Goal: Task Accomplishment & Management: Manage account settings

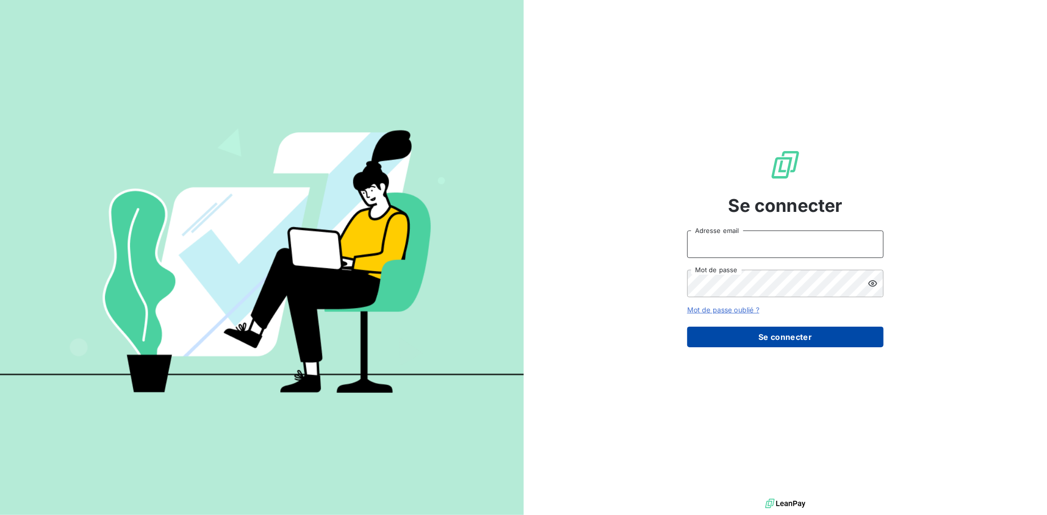
type input "[EMAIL_ADDRESS][DOMAIN_NAME]"
click at [743, 335] on button "Se connecter" at bounding box center [785, 337] width 196 height 21
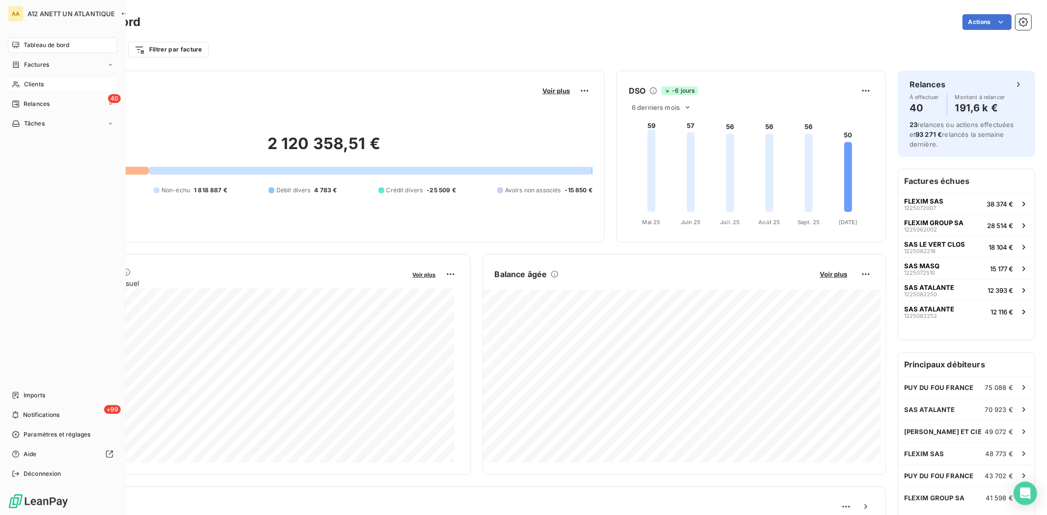
click at [33, 82] on span "Clients" at bounding box center [34, 84] width 20 height 9
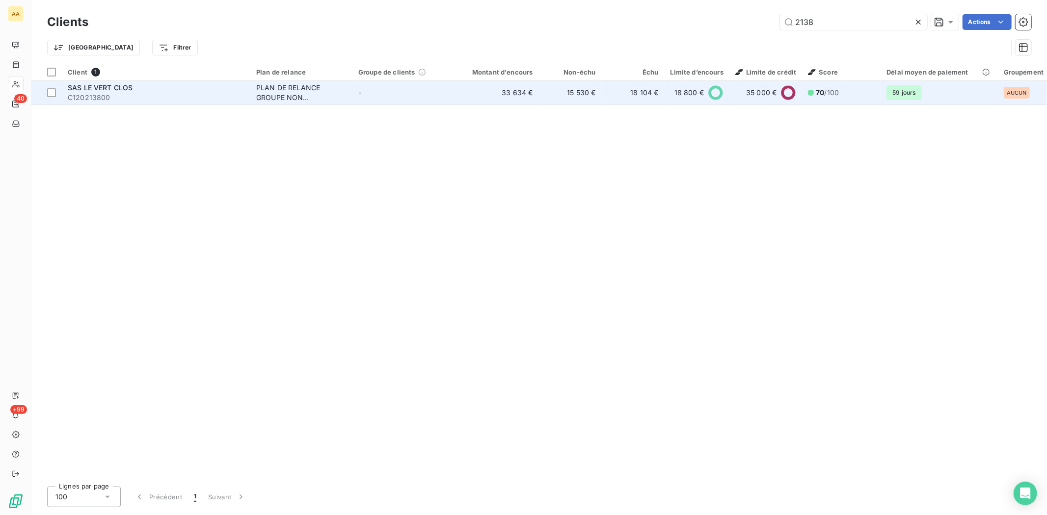
type input "2138"
click at [84, 90] on span "SAS LE VERT CLOS" at bounding box center [100, 87] width 65 height 8
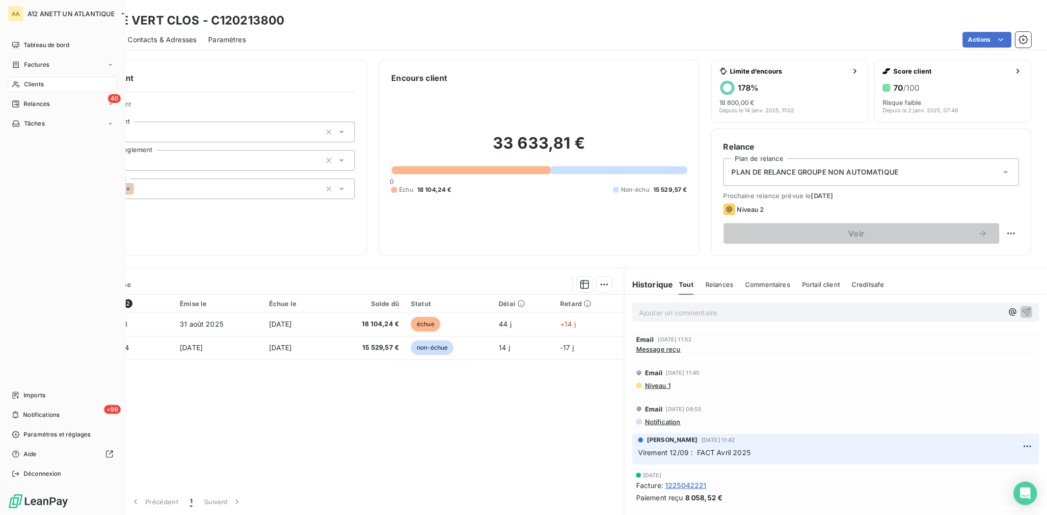
click at [28, 81] on span "Clients" at bounding box center [34, 84] width 20 height 9
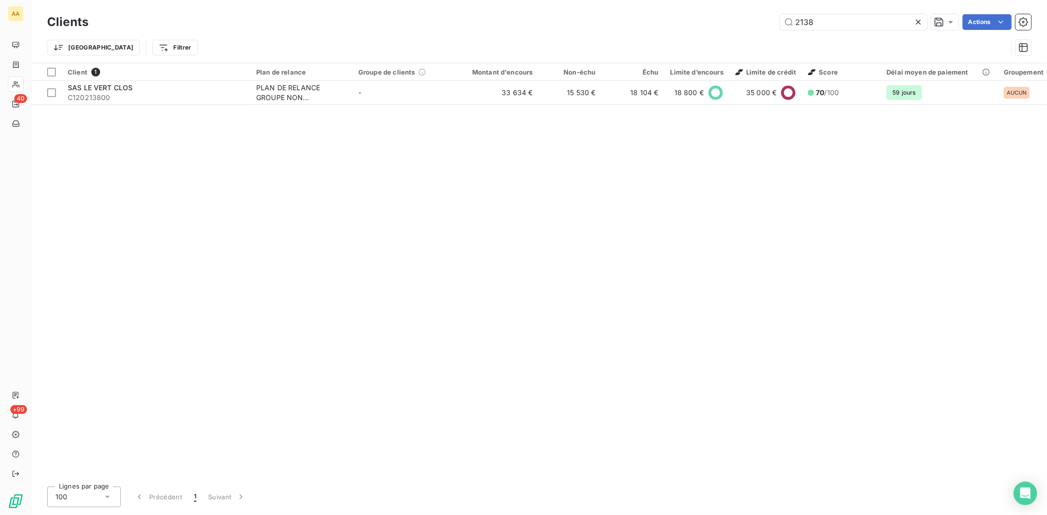
drag, startPoint x: 824, startPoint y: 18, endPoint x: 767, endPoint y: 26, distance: 57.5
click at [767, 26] on div "2138 Actions" at bounding box center [565, 22] width 931 height 16
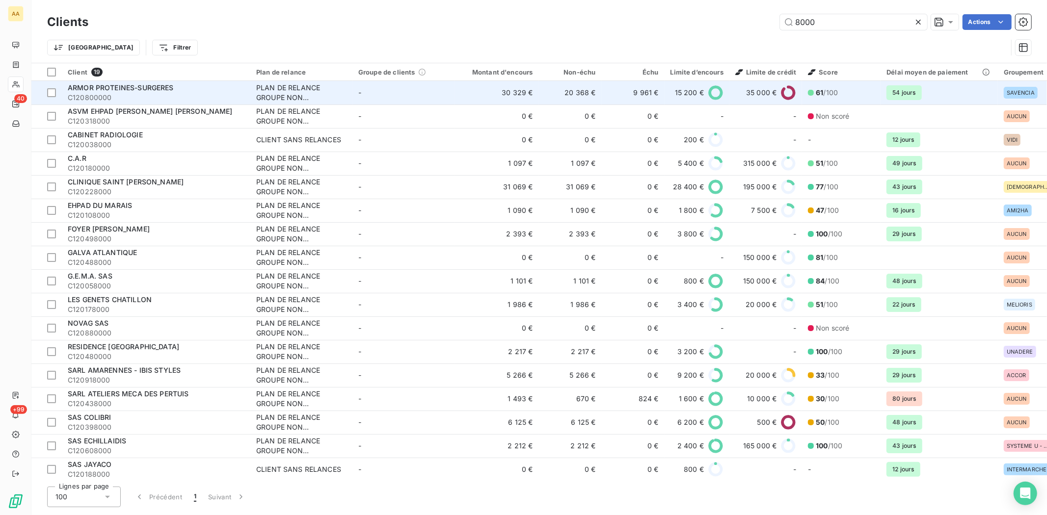
type input "8000"
click at [104, 95] on span "C120800000" at bounding box center [156, 98] width 177 height 10
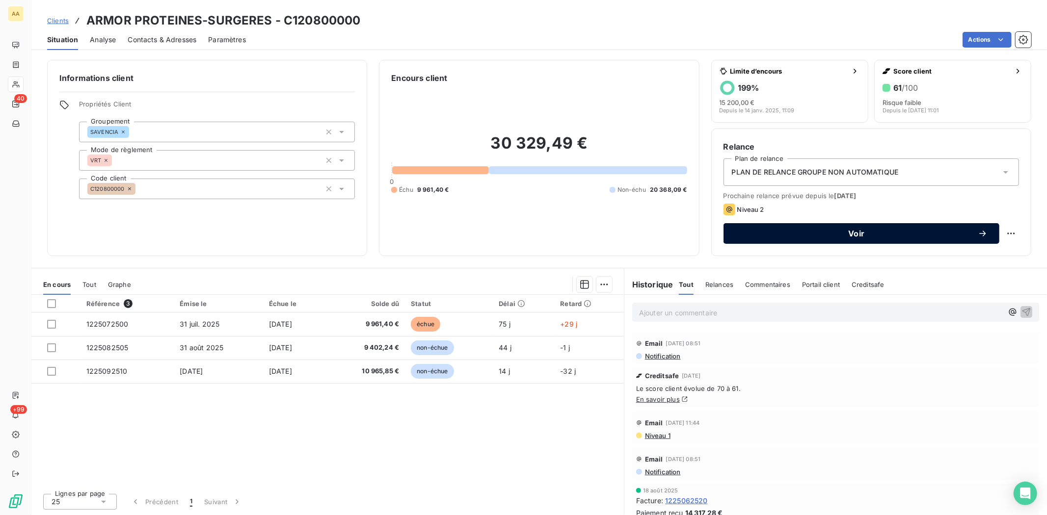
click at [856, 230] on span "Voir" at bounding box center [856, 234] width 242 height 8
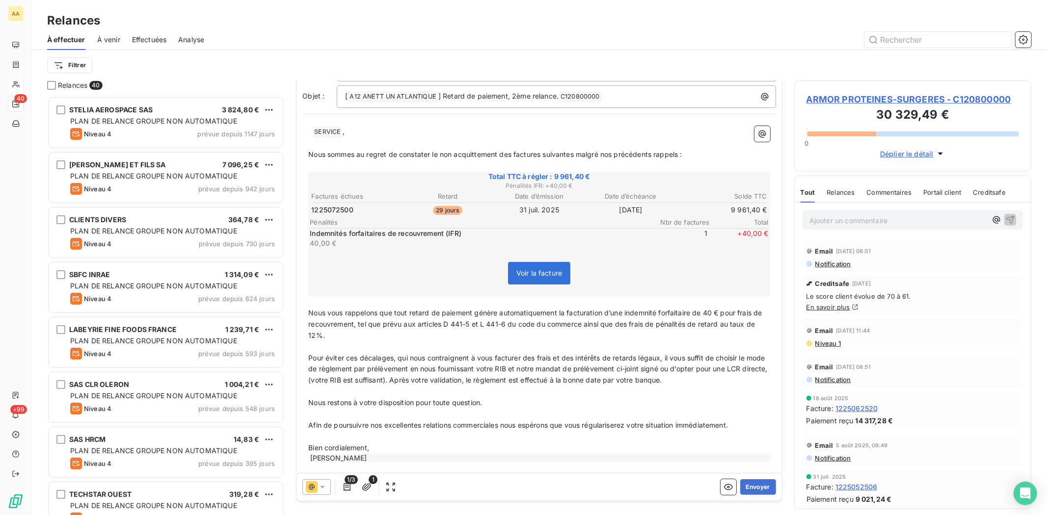
scroll to position [72, 0]
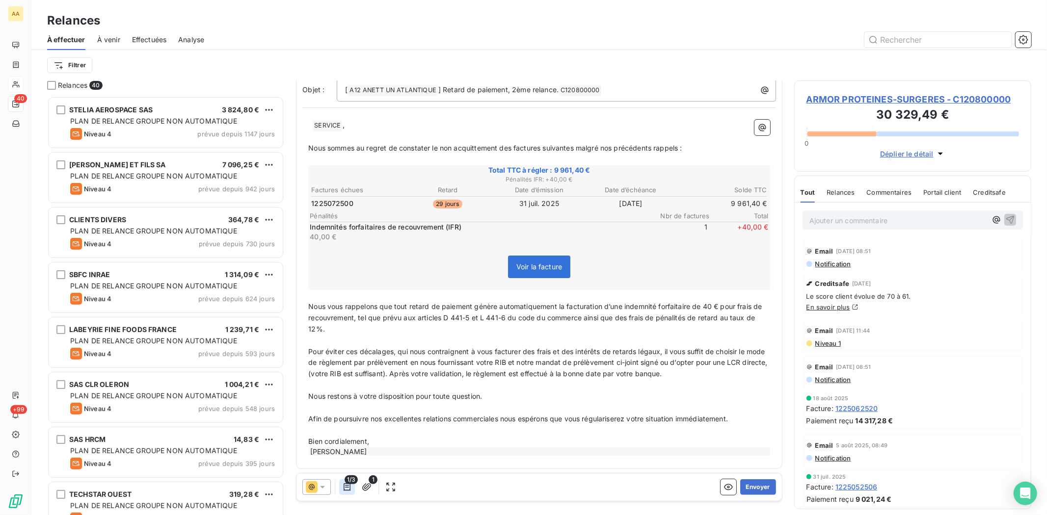
click at [347, 486] on icon "button" at bounding box center [346, 487] width 7 height 8
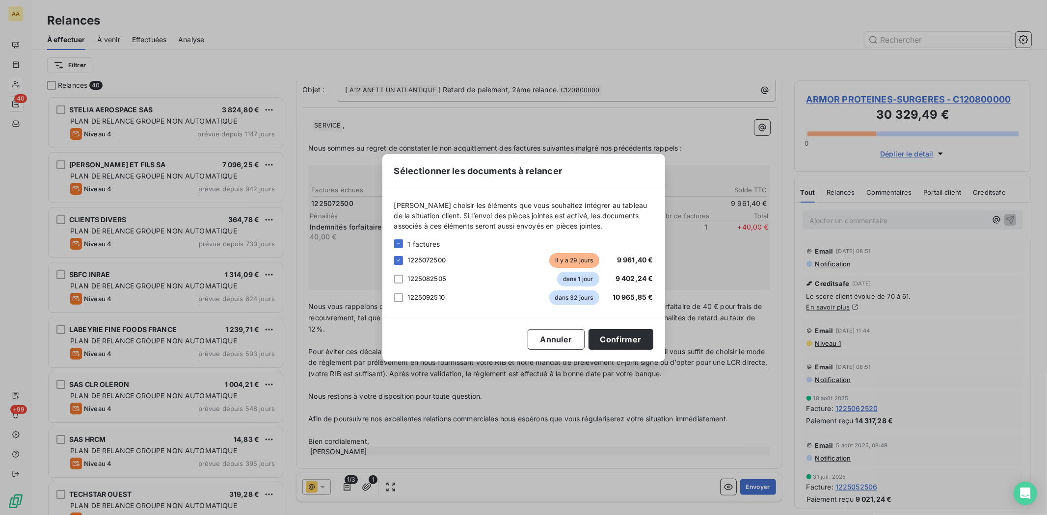
click at [325, 488] on div "Sélectionner les documents à relancer [PERSON_NAME] choisir les éléments que vo…" at bounding box center [523, 257] width 1047 height 515
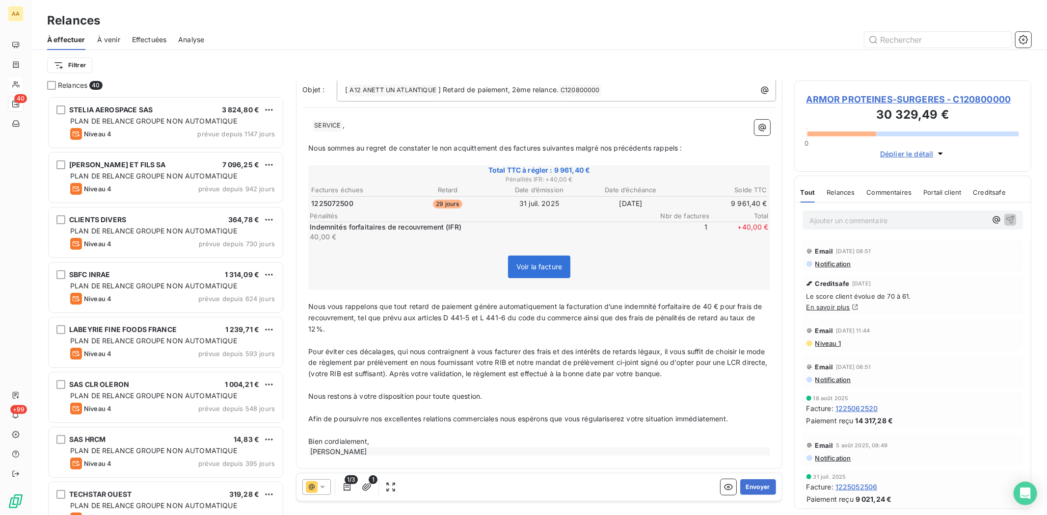
click at [322, 489] on icon at bounding box center [322, 487] width 10 height 10
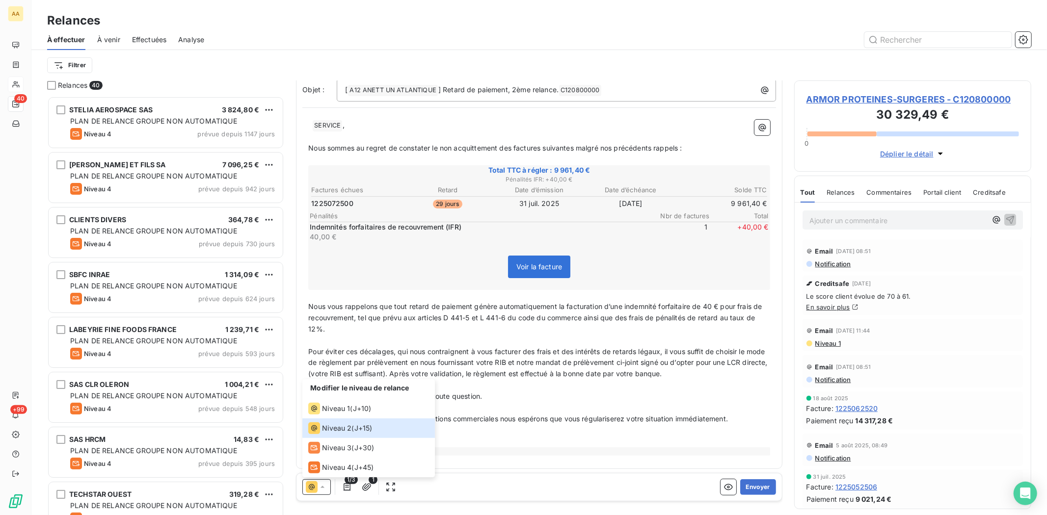
click at [696, 484] on div "Modifier le niveau de relance Niveau 1 ( J+10 ) Niveau 2 ( J+15 ) Niveau 3 ( J+…" at bounding box center [538, 486] width 485 height 27
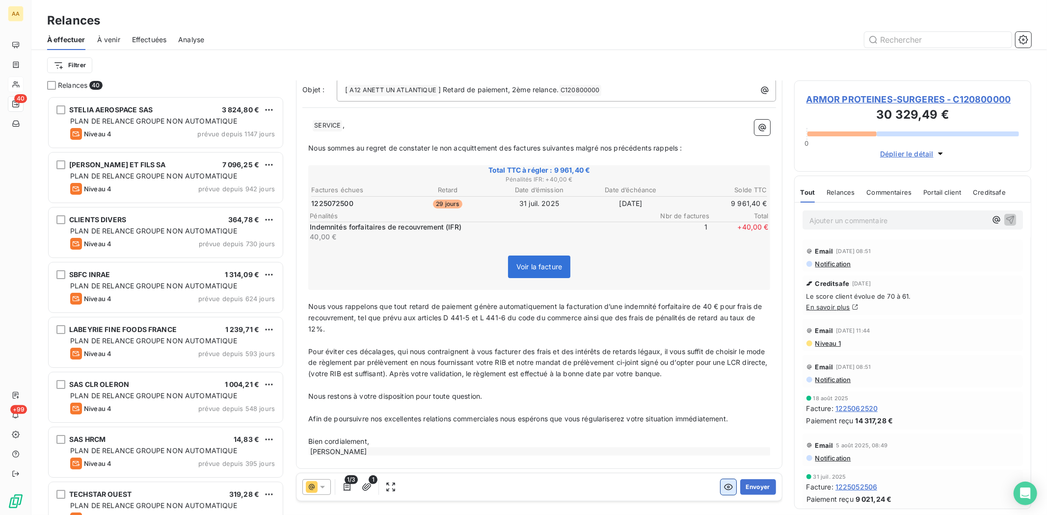
click at [724, 487] on icon "button" at bounding box center [728, 487] width 9 height 6
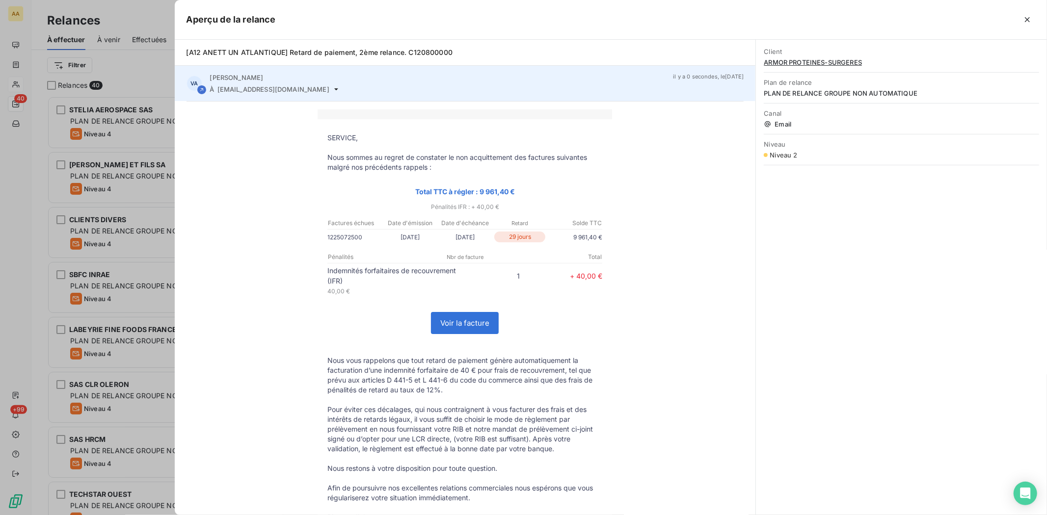
click at [243, 90] on span "[EMAIL_ADDRESS][DOMAIN_NAME]" at bounding box center [273, 89] width 112 height 8
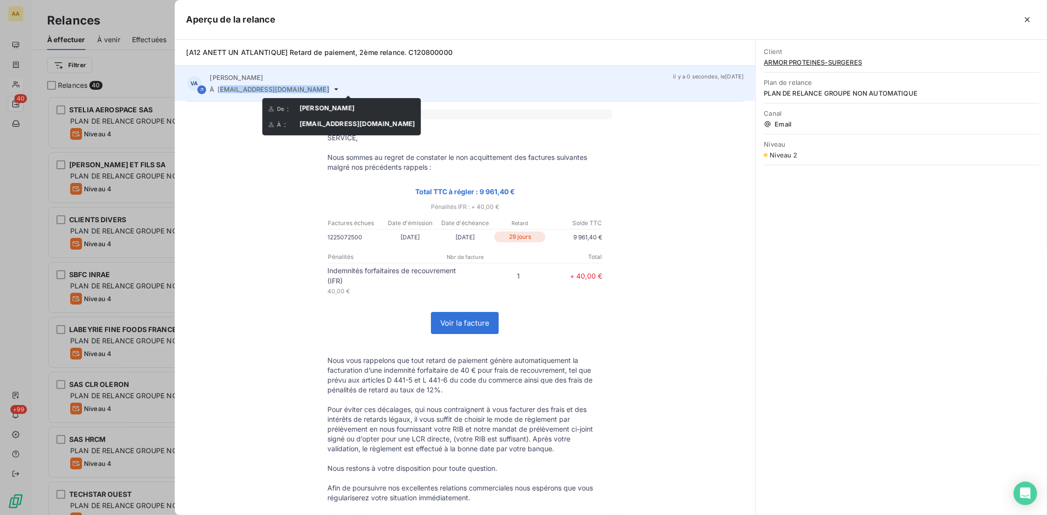
drag, startPoint x: 219, startPoint y: 89, endPoint x: 345, endPoint y: 87, distance: 126.1
click at [345, 87] on div "À [EMAIL_ADDRESS][DOMAIN_NAME]" at bounding box center [437, 89] width 455 height 8
click at [340, 87] on icon at bounding box center [336, 89] width 8 height 8
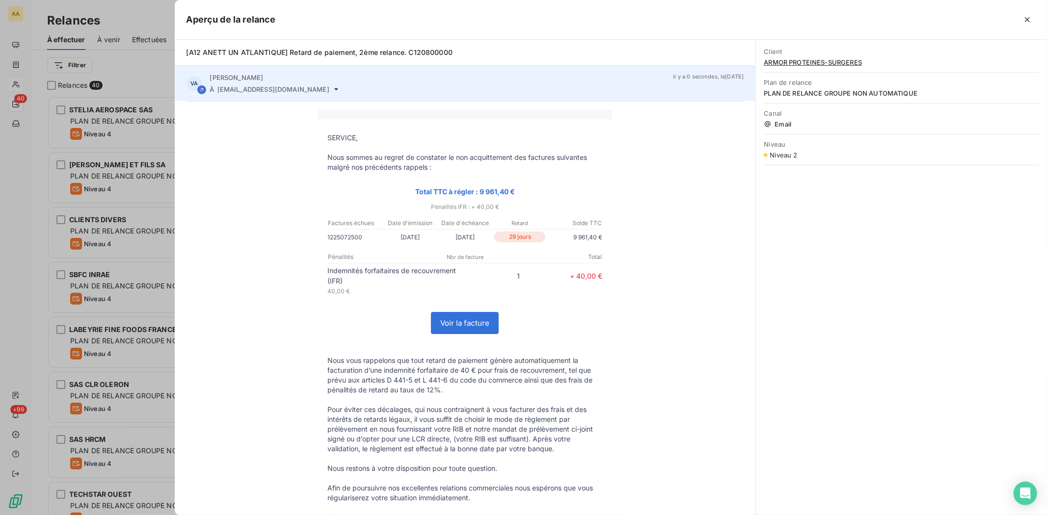
click at [340, 87] on icon at bounding box center [336, 89] width 8 height 8
drag, startPoint x: 339, startPoint y: 88, endPoint x: 217, endPoint y: 89, distance: 122.2
click at [217, 89] on span "[EMAIL_ADDRESS][DOMAIN_NAME]" at bounding box center [273, 89] width 112 height 8
copy span "facture.fournisseur@armor-proteines.f"
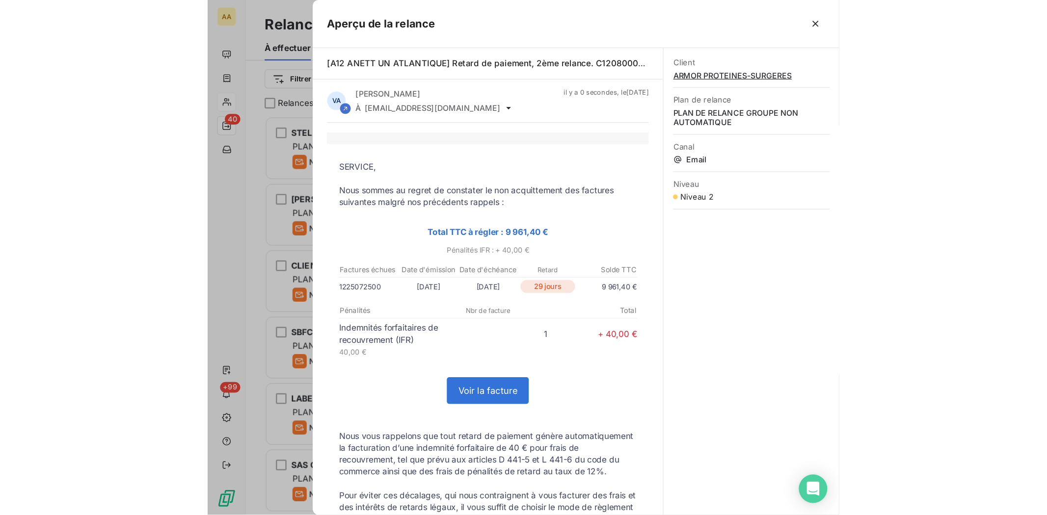
scroll to position [410, 229]
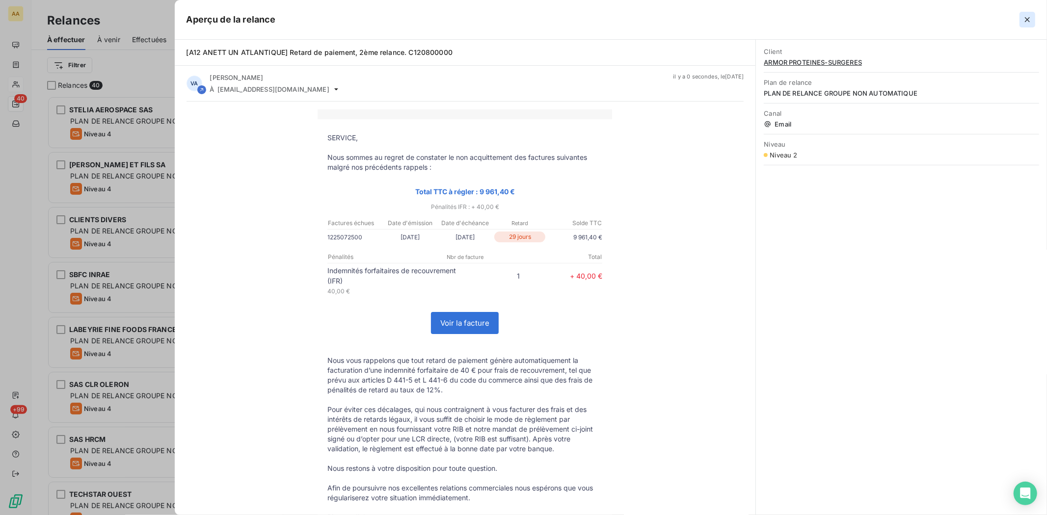
click at [1028, 19] on icon "button" at bounding box center [1027, 20] width 10 height 10
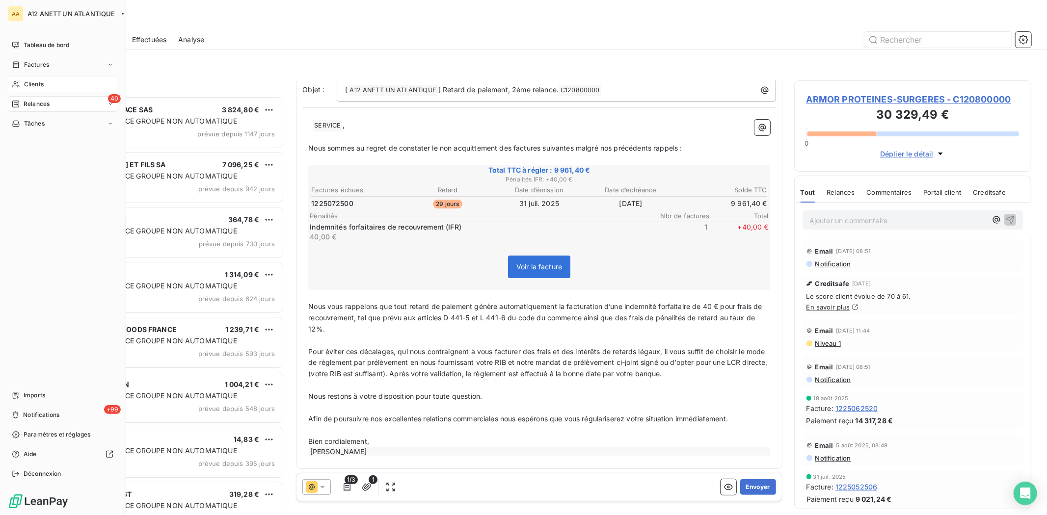
click at [21, 81] on div "Clients" at bounding box center [62, 85] width 109 height 16
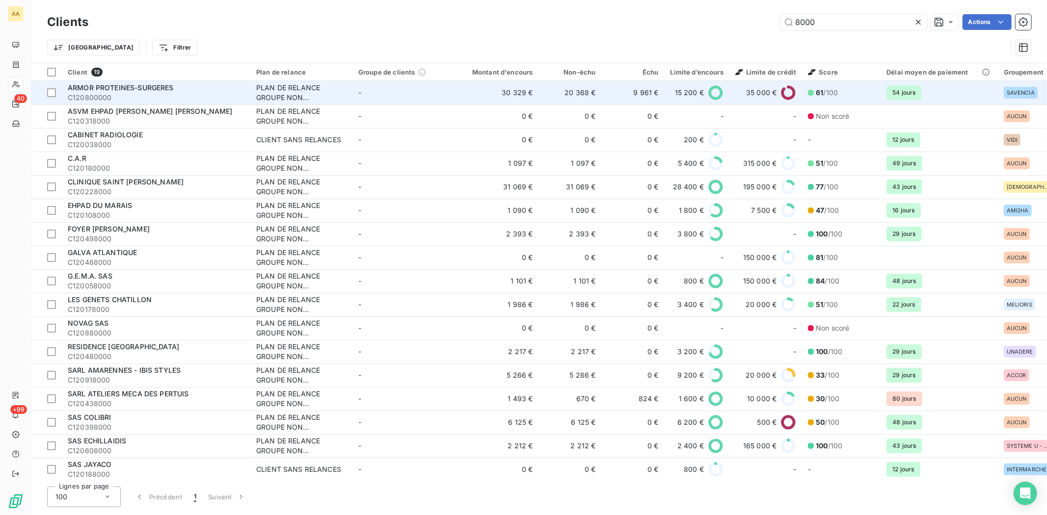
click at [109, 96] on span "C120800000" at bounding box center [156, 98] width 177 height 10
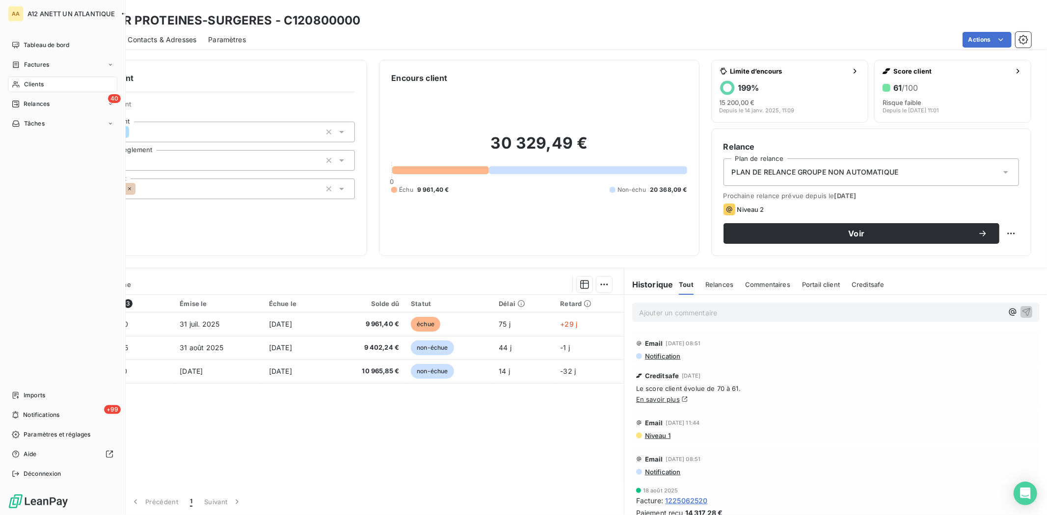
click at [33, 82] on span "Clients" at bounding box center [34, 84] width 20 height 9
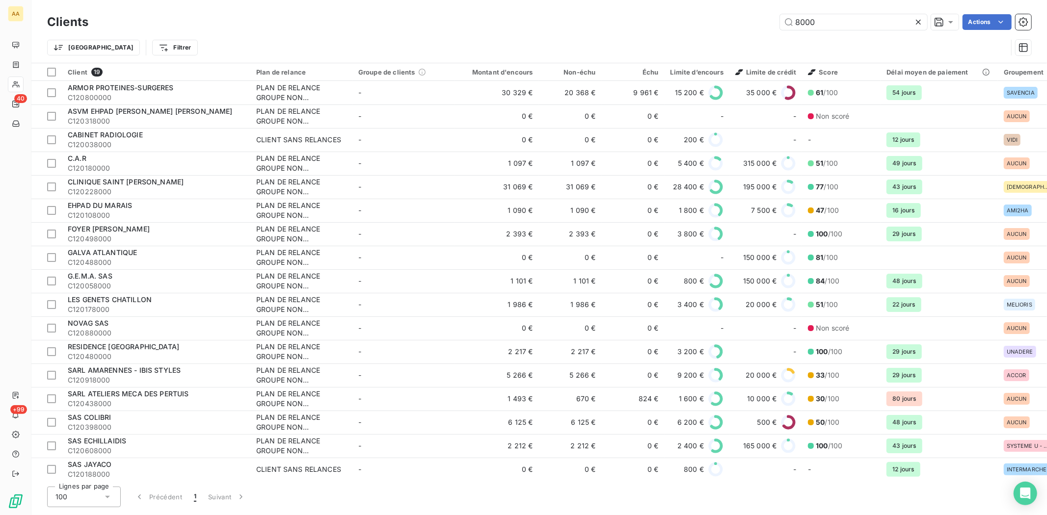
drag, startPoint x: 824, startPoint y: 23, endPoint x: 742, endPoint y: 25, distance: 82.4
click at [742, 25] on div "8000 Actions" at bounding box center [565, 22] width 931 height 16
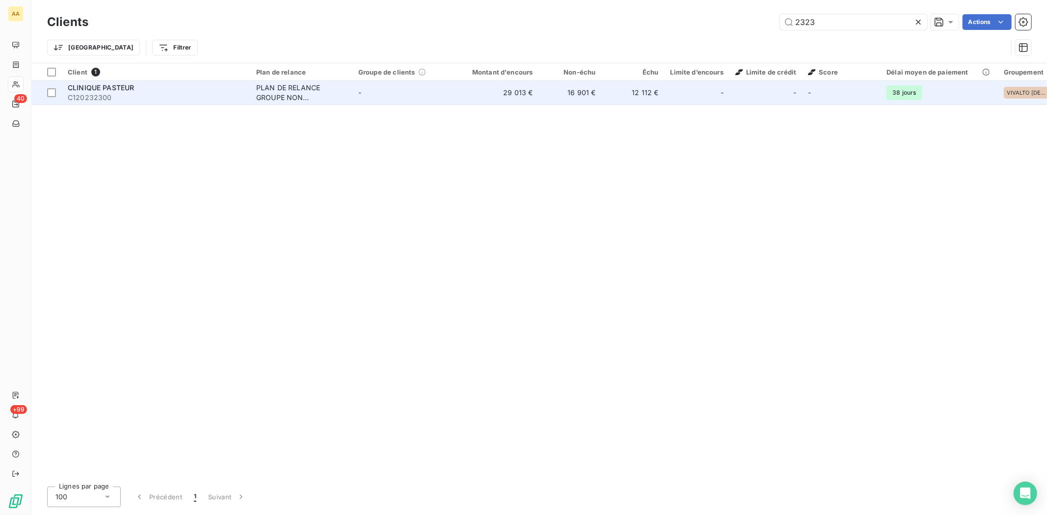
type input "2323"
click at [105, 93] on span "C120232300" at bounding box center [156, 98] width 177 height 10
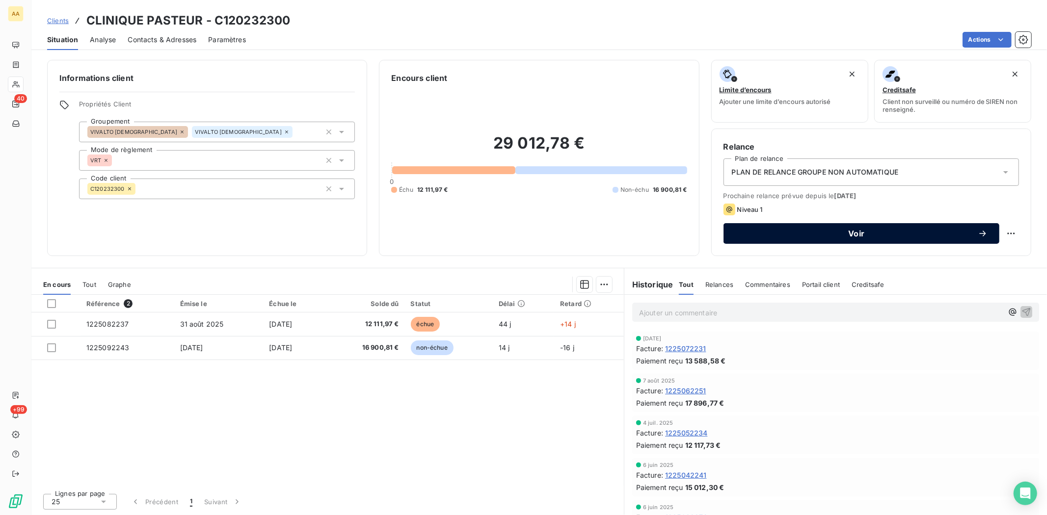
click at [860, 232] on span "Voir" at bounding box center [856, 234] width 242 height 8
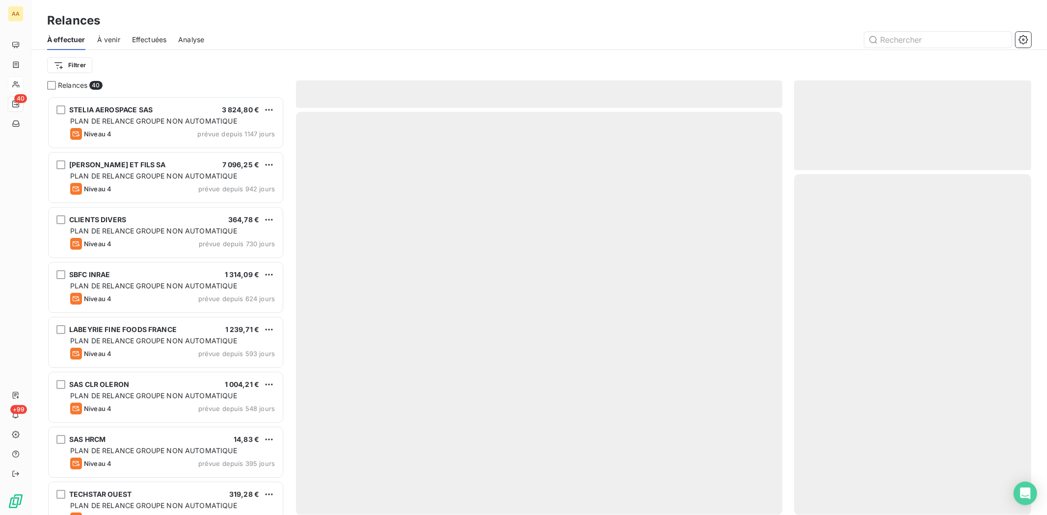
scroll to position [410, 229]
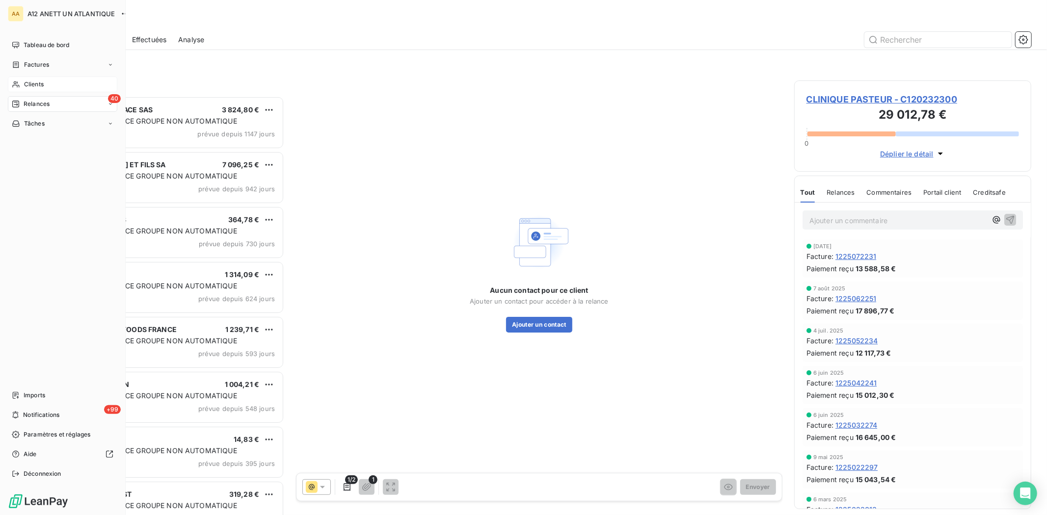
drag, startPoint x: 27, startPoint y: 82, endPoint x: 83, endPoint y: 77, distance: 56.7
click at [27, 82] on span "Clients" at bounding box center [34, 84] width 20 height 9
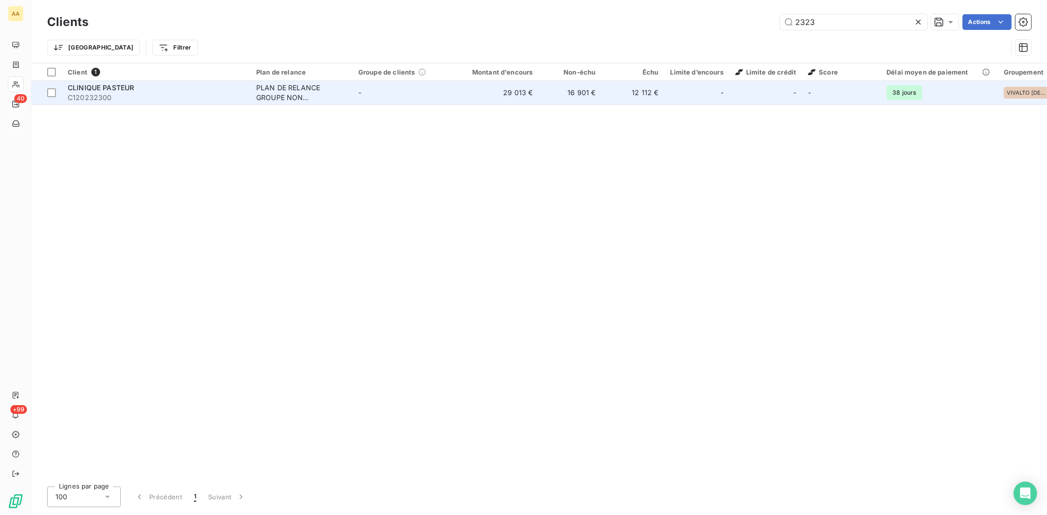
click at [95, 98] on span "C120232300" at bounding box center [156, 98] width 177 height 10
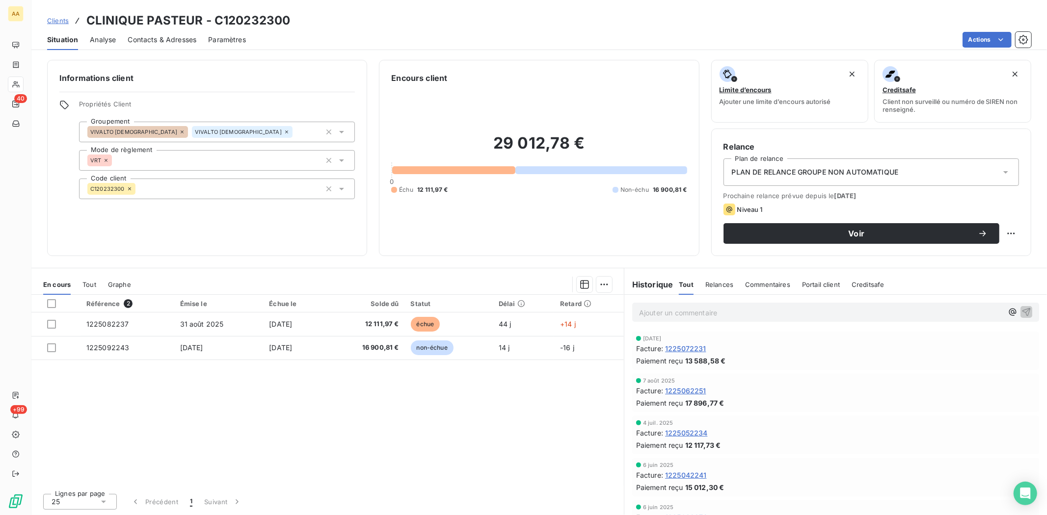
click at [175, 39] on span "Contacts & Adresses" at bounding box center [162, 40] width 69 height 10
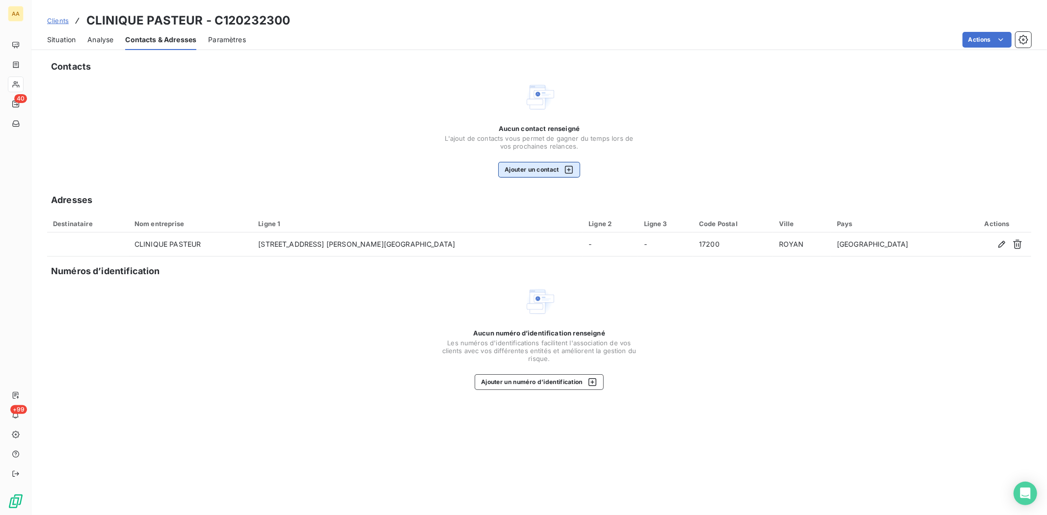
click at [565, 167] on icon "button" at bounding box center [569, 170] width 10 height 10
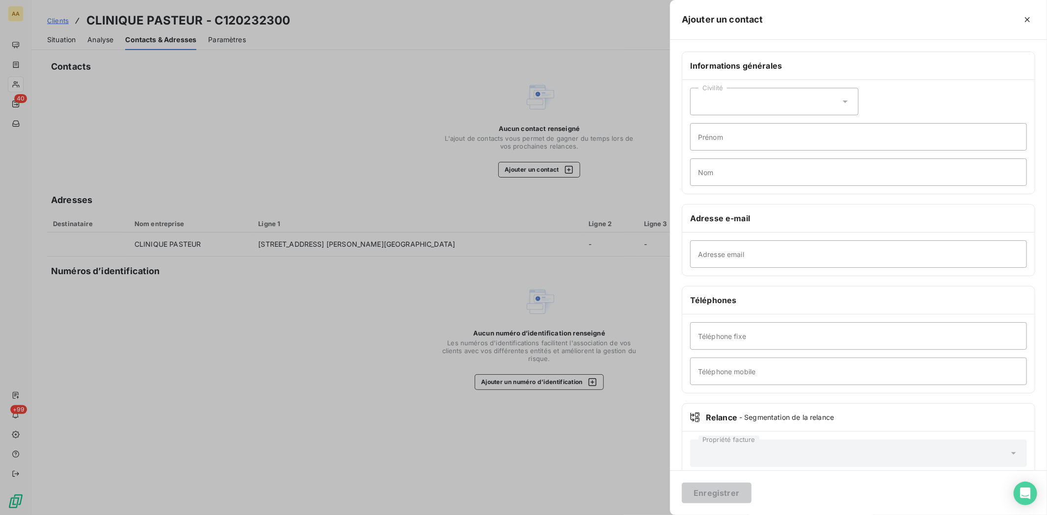
click at [840, 97] on icon at bounding box center [845, 102] width 10 height 10
click at [703, 121] on input "radio" at bounding box center [701, 126] width 10 height 10
click at [757, 138] on input "Prénom" at bounding box center [858, 136] width 337 height 27
type input "[PERSON_NAME]"
type input "[PERSON_NAME] [PERSON_NAME]"
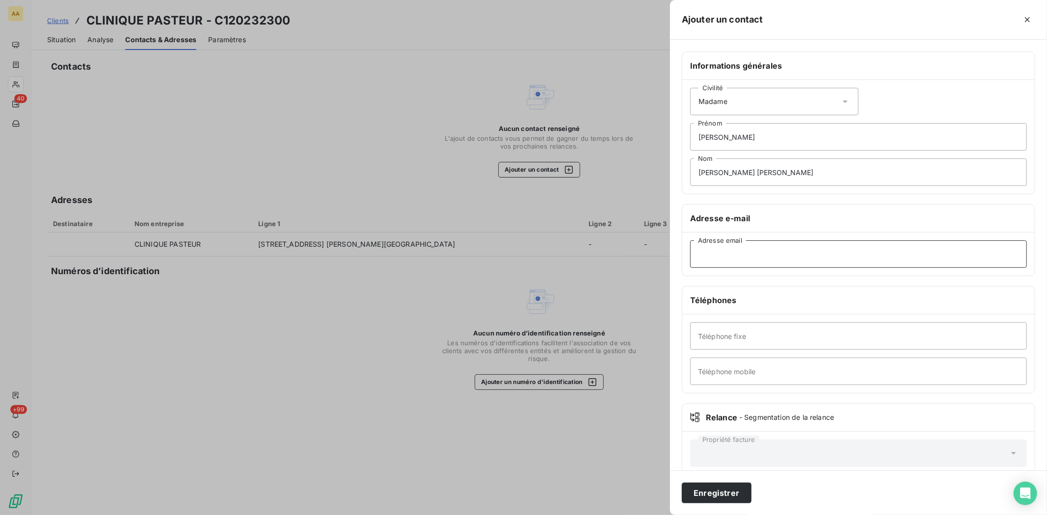
click at [739, 258] on input "Adresse email" at bounding box center [858, 253] width 337 height 27
paste input "[EMAIL_ADDRESS][DOMAIN_NAME]"
type input "[EMAIL_ADDRESS][DOMAIN_NAME]"
click at [759, 342] on input "Téléphone fixe" at bounding box center [858, 335] width 337 height 27
type input "0546222227"
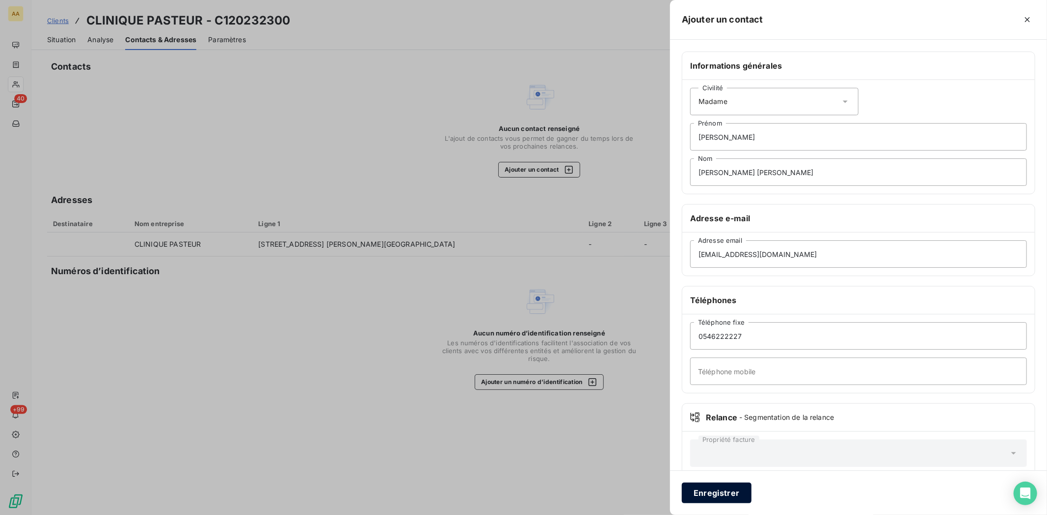
click at [719, 489] on button "Enregistrer" at bounding box center [716, 493] width 70 height 21
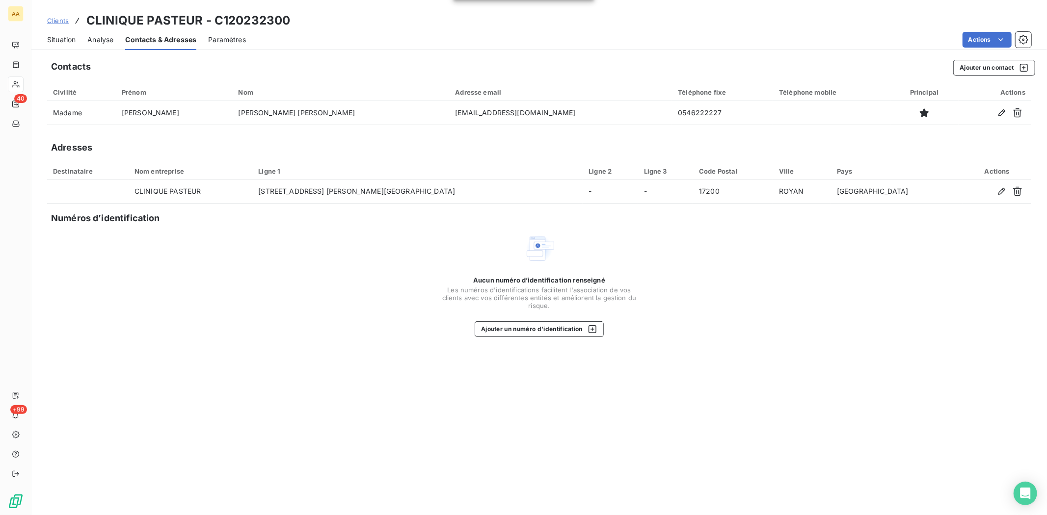
click at [70, 41] on span "Situation" at bounding box center [61, 40] width 28 height 10
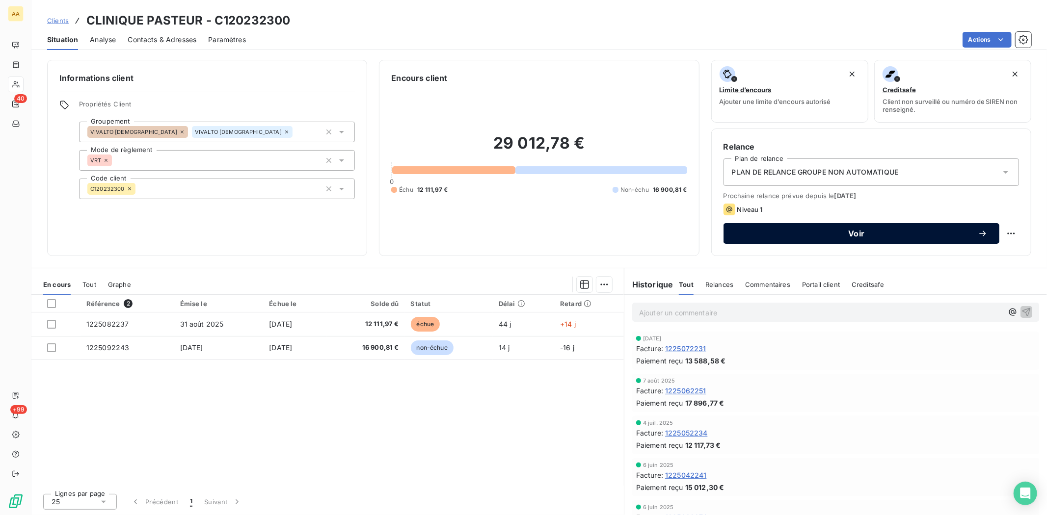
click at [855, 232] on span "Voir" at bounding box center [856, 234] width 242 height 8
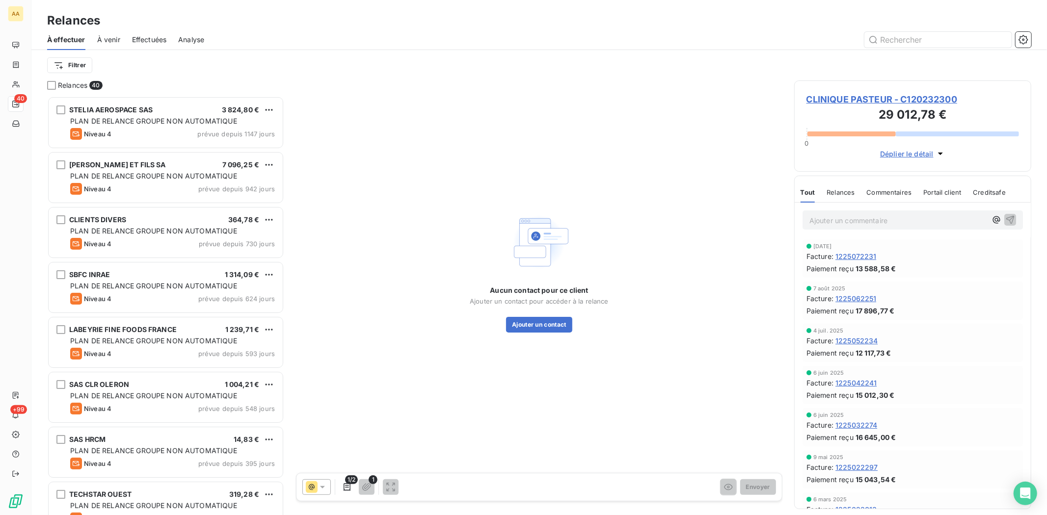
scroll to position [410, 229]
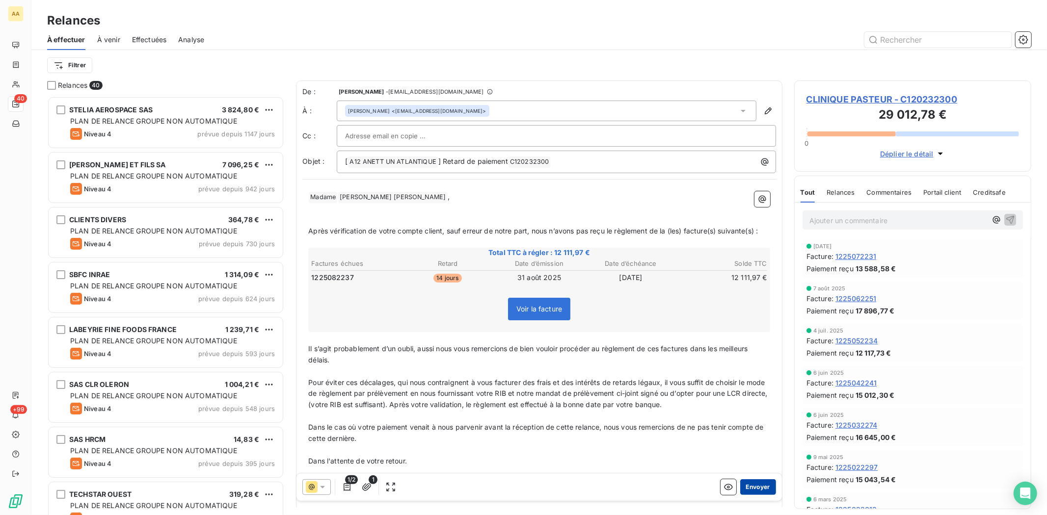
click at [749, 487] on button "Envoyer" at bounding box center [758, 487] width 36 height 16
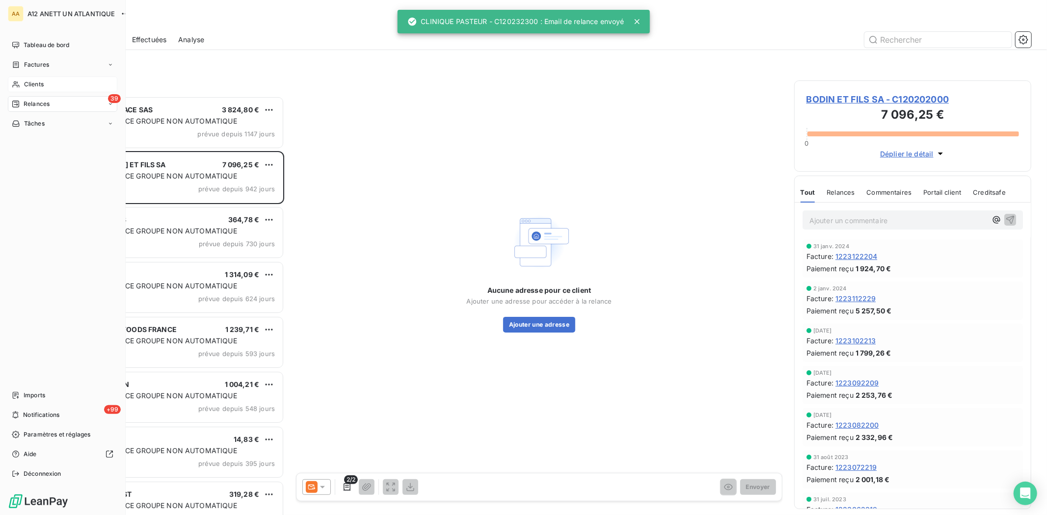
click at [36, 85] on span "Clients" at bounding box center [34, 84] width 20 height 9
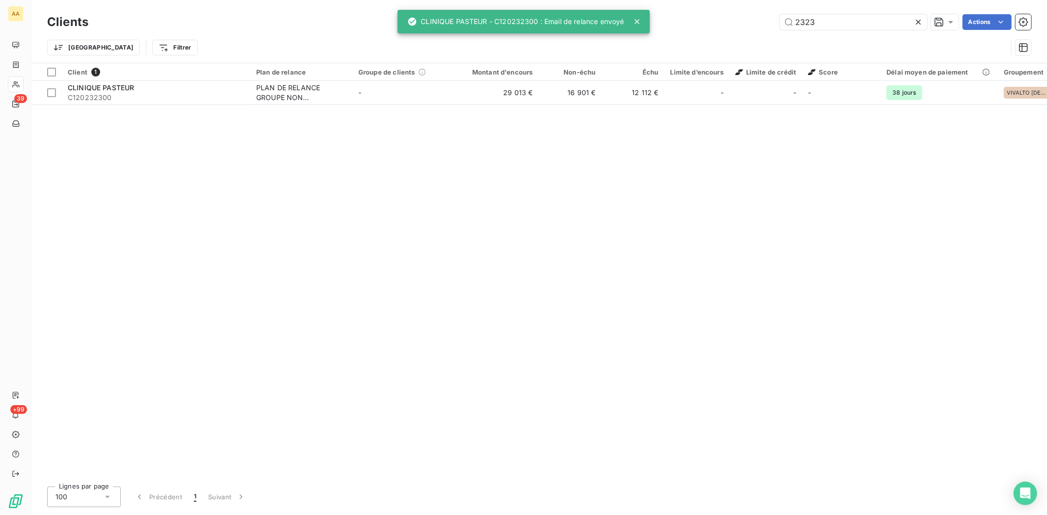
drag, startPoint x: 860, startPoint y: 20, endPoint x: 738, endPoint y: 27, distance: 122.4
click at [740, 27] on div "2323 Actions" at bounding box center [565, 22] width 931 height 16
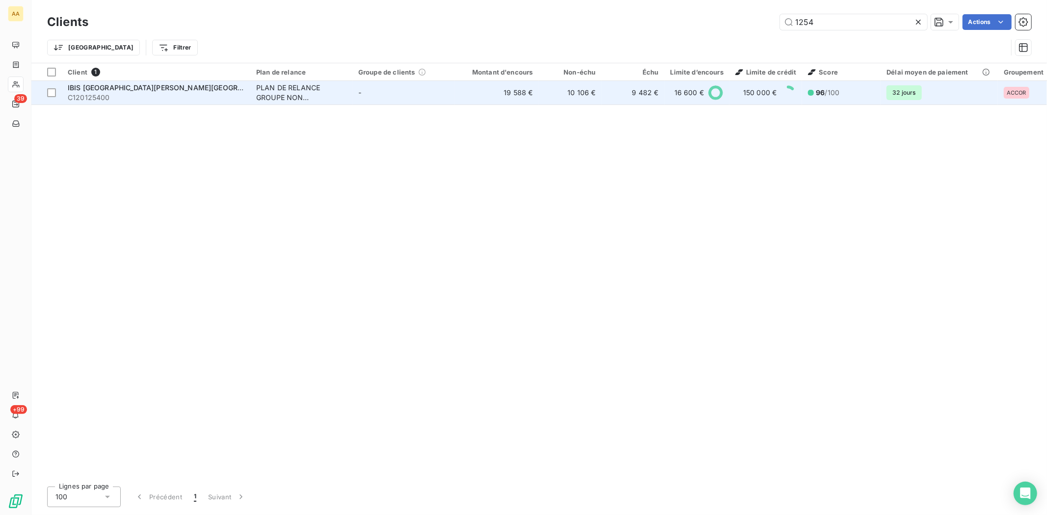
type input "1254"
click at [81, 93] on span "C120125400" at bounding box center [156, 98] width 177 height 10
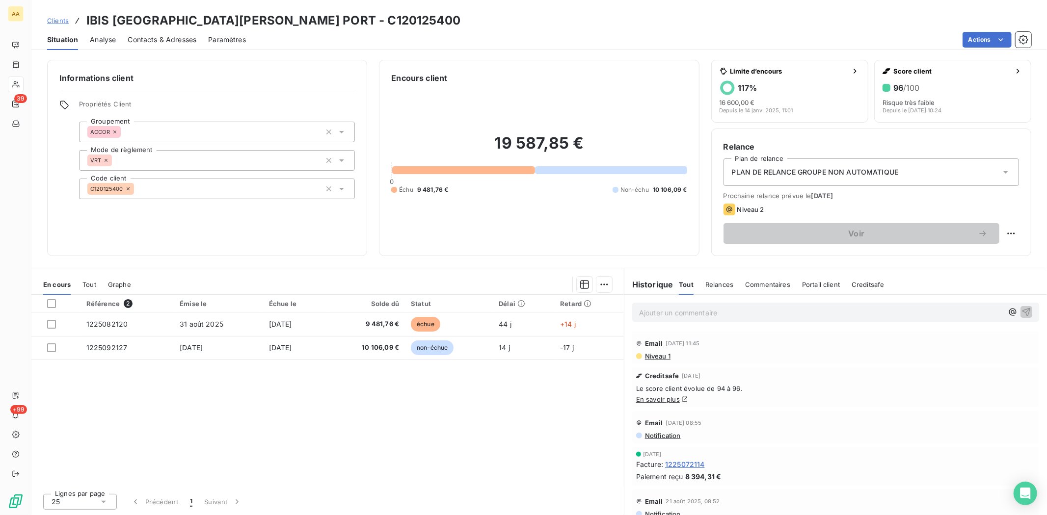
click at [176, 41] on span "Contacts & Adresses" at bounding box center [162, 40] width 69 height 10
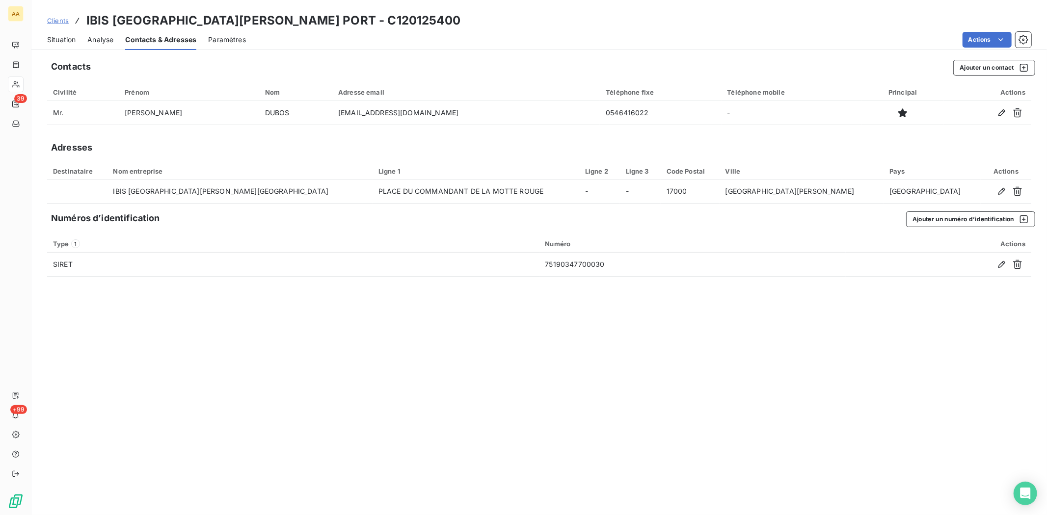
click at [48, 40] on span "Situation" at bounding box center [61, 40] width 28 height 10
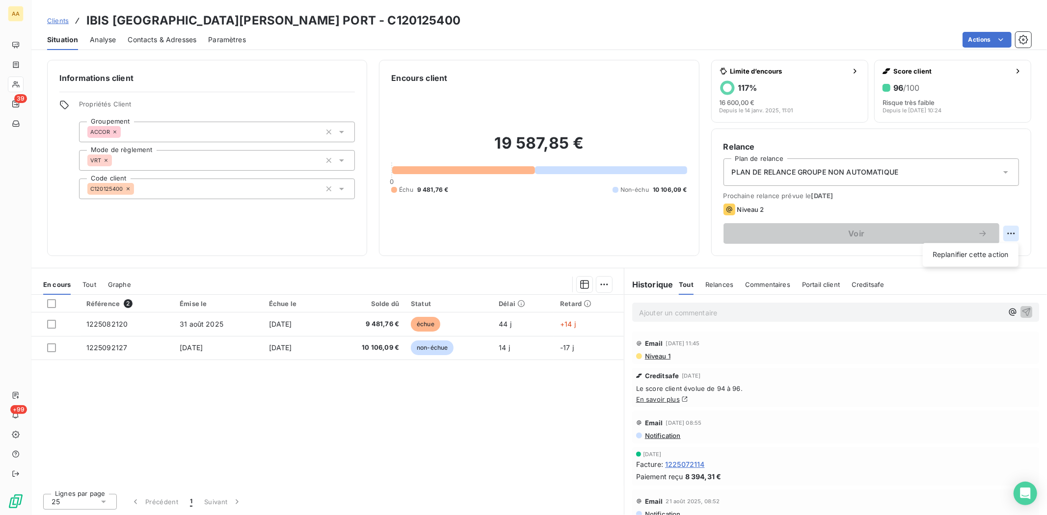
click at [1009, 234] on html "AA 39 +99 Clients IBIS [GEOGRAPHIC_DATA][PERSON_NAME] PORT - C120125400 Situati…" at bounding box center [523, 257] width 1047 height 515
click at [961, 252] on div "Replanifier cette action" at bounding box center [970, 255] width 88 height 16
select select "9"
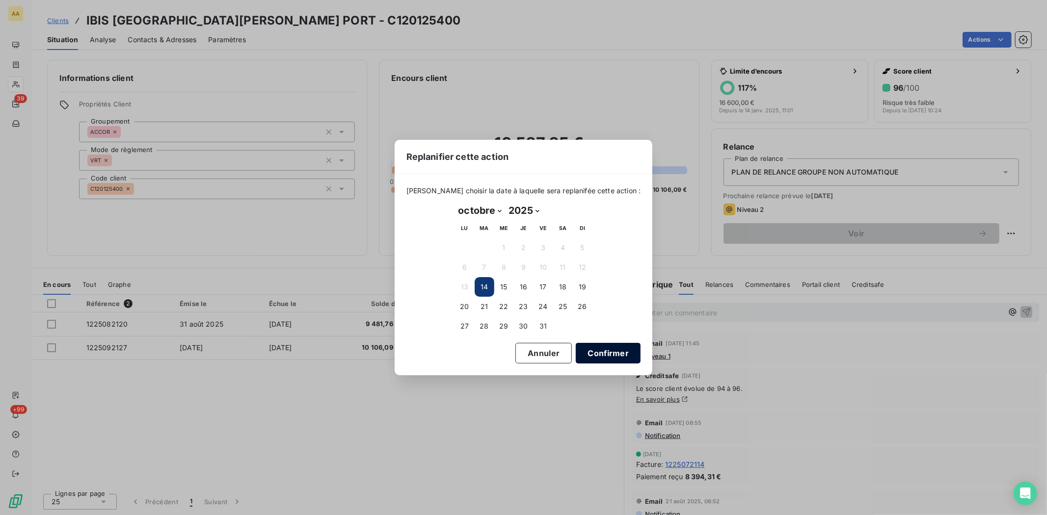
click at [585, 351] on button "Confirmer" at bounding box center [608, 353] width 65 height 21
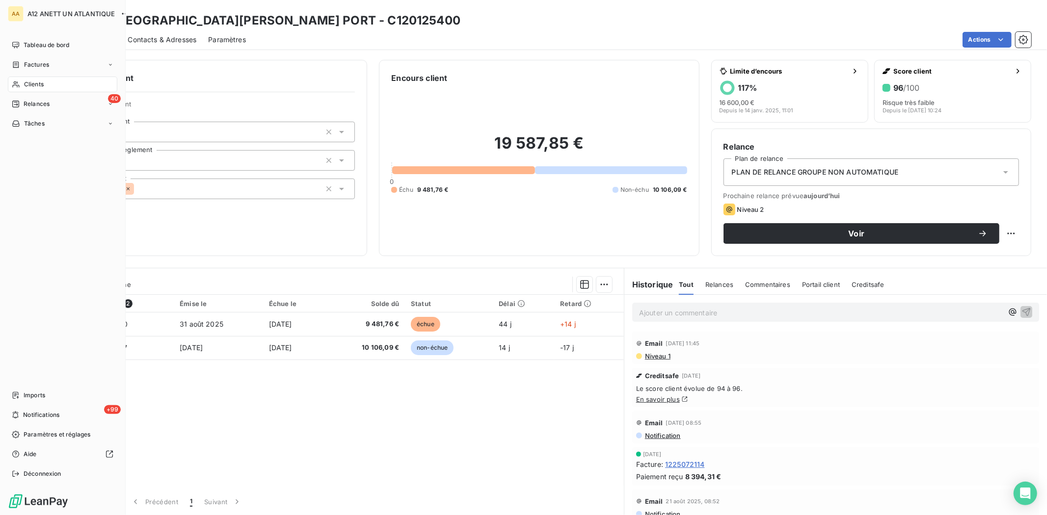
click at [27, 80] on span "Clients" at bounding box center [34, 84] width 20 height 9
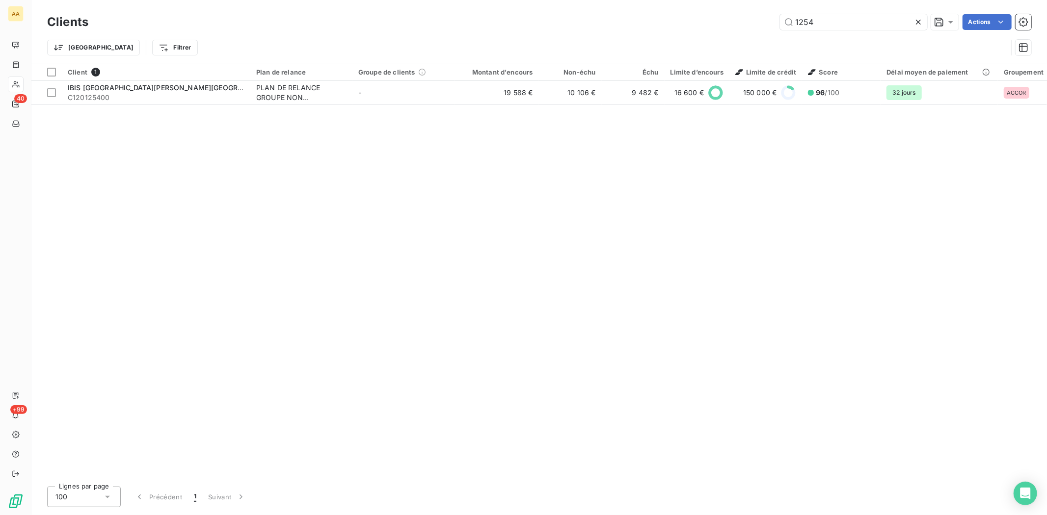
drag, startPoint x: 820, startPoint y: 22, endPoint x: 739, endPoint y: 22, distance: 81.0
click at [742, 22] on div "1254 Actions" at bounding box center [565, 22] width 931 height 16
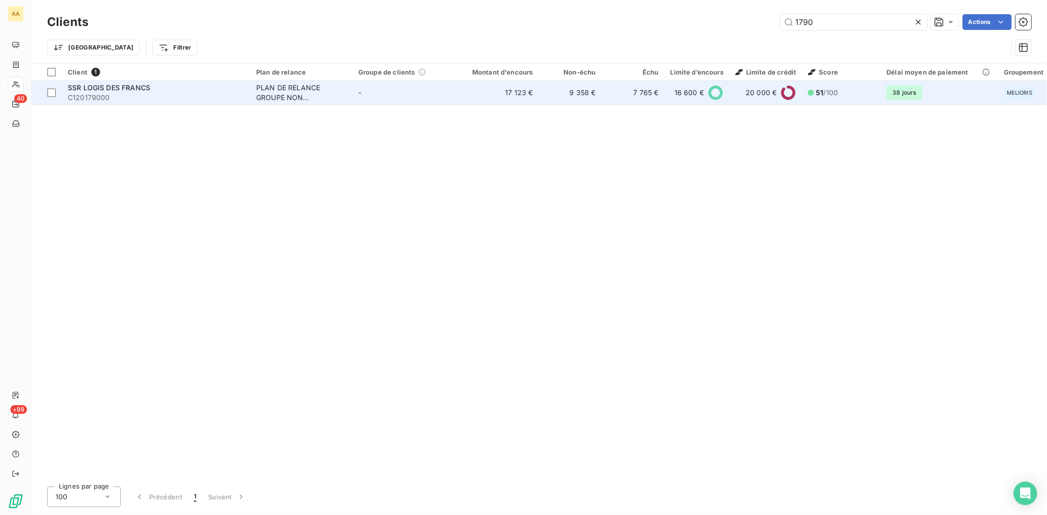
type input "1790"
click at [81, 99] on span "C120179000" at bounding box center [156, 98] width 177 height 10
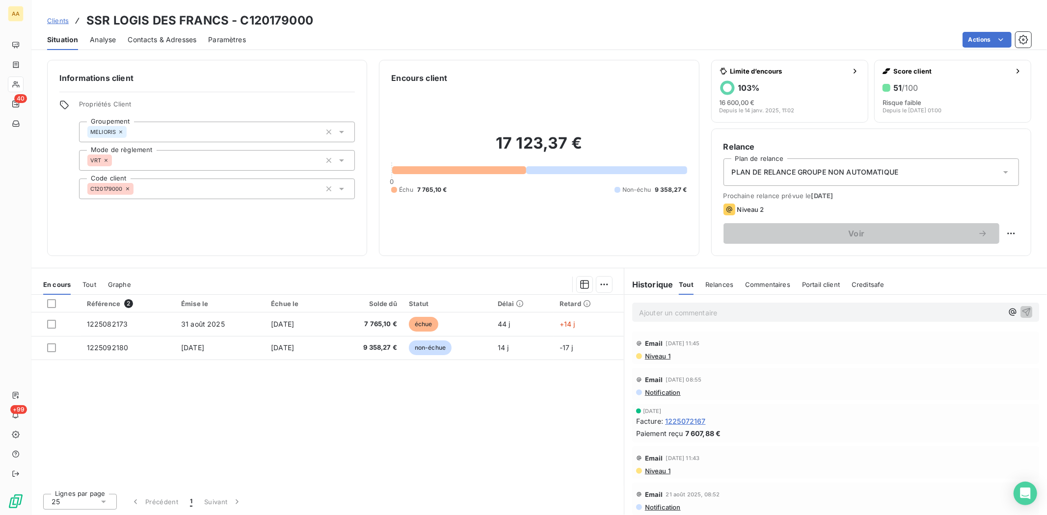
click at [168, 38] on span "Contacts & Adresses" at bounding box center [162, 40] width 69 height 10
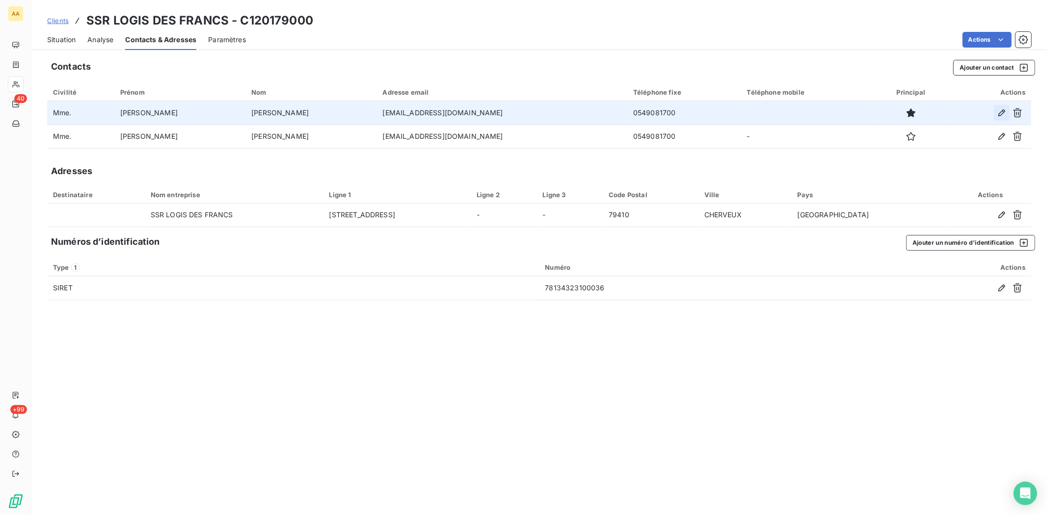
click at [1000, 113] on icon "button" at bounding box center [1001, 112] width 7 height 7
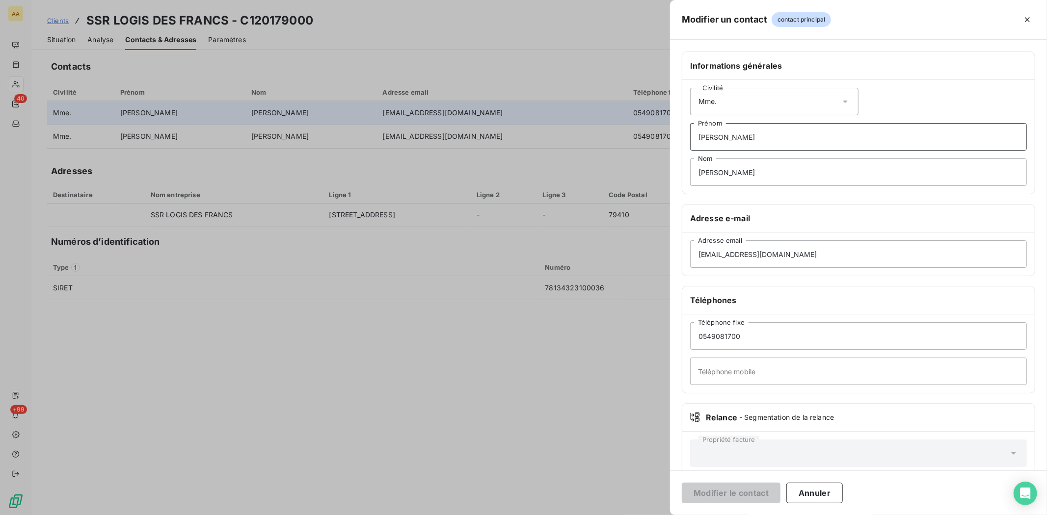
drag, startPoint x: 733, startPoint y: 135, endPoint x: 681, endPoint y: 137, distance: 52.5
click at [681, 137] on div "Informations générales Civilité Mme. [PERSON_NAME] [PERSON_NAME]" at bounding box center [857, 123] width 353 height 143
type input "[PERSON_NAME]"
click at [746, 497] on button "Modifier le contact" at bounding box center [730, 493] width 99 height 21
